Goal: Find specific page/section: Find specific page/section

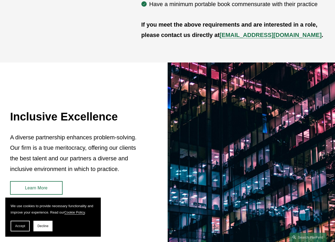
scroll to position [239, 0]
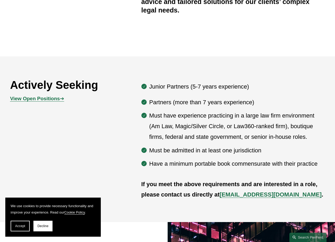
click at [230, 112] on p "Must have experience practicing in a large law firm environment (Am Law, Magic/…" at bounding box center [238, 126] width 176 height 32
click at [41, 101] on strong "View Open Positions" at bounding box center [35, 99] width 50 height 6
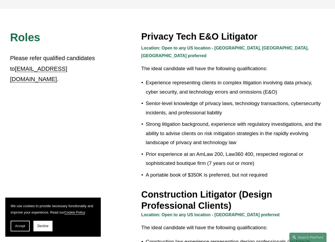
scroll to position [3, 0]
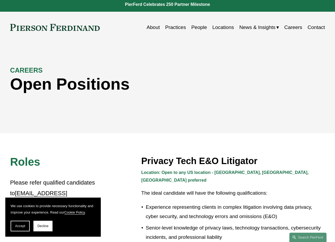
click at [296, 28] on link "Careers" at bounding box center [294, 27] width 18 height 10
